Goal: Find specific page/section

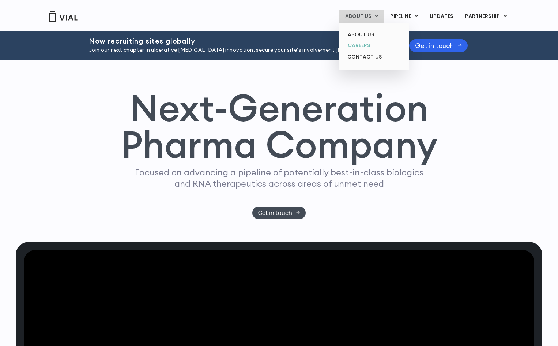
click at [364, 48] on link "CAREERS" at bounding box center [374, 45] width 64 height 11
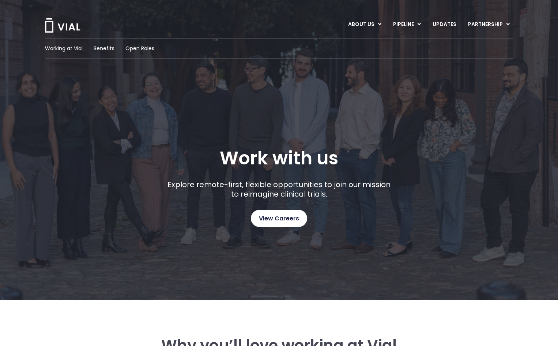
click at [275, 226] on link "View Careers" at bounding box center [279, 218] width 56 height 17
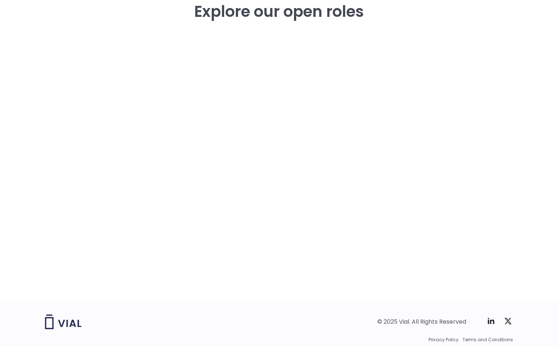
scroll to position [1085, 0]
